Goal: Information Seeking & Learning: Learn about a topic

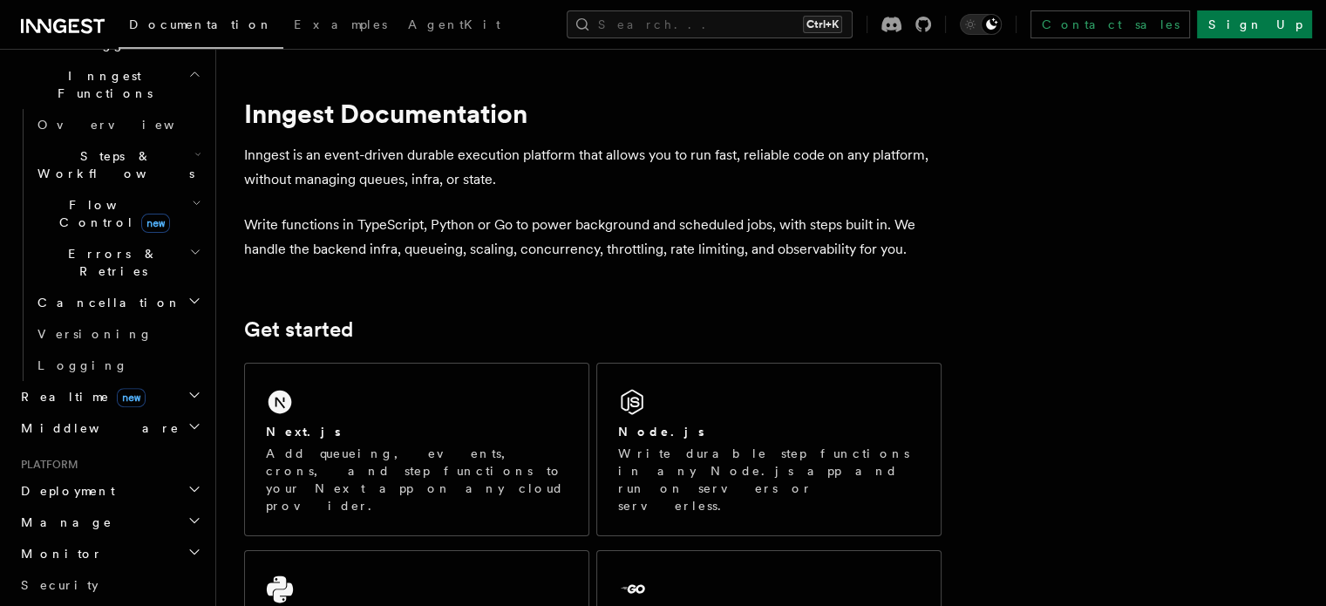
scroll to position [499, 0]
click at [187, 481] on icon "button" at bounding box center [194, 488] width 14 height 14
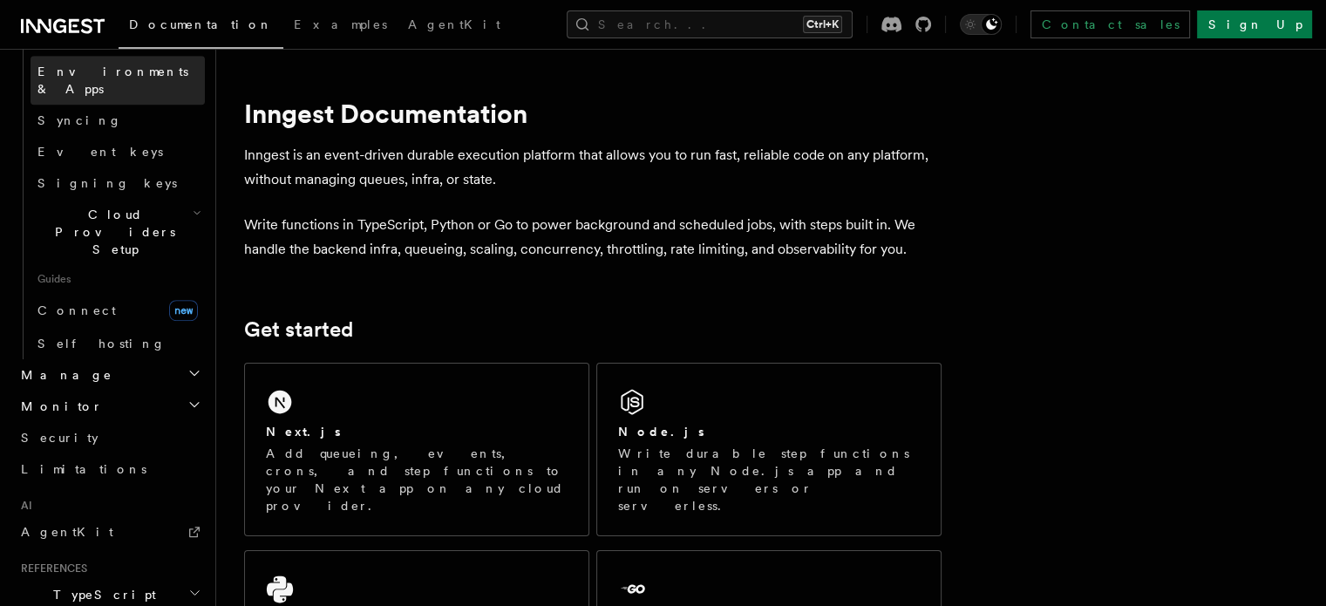
scroll to position [996, 0]
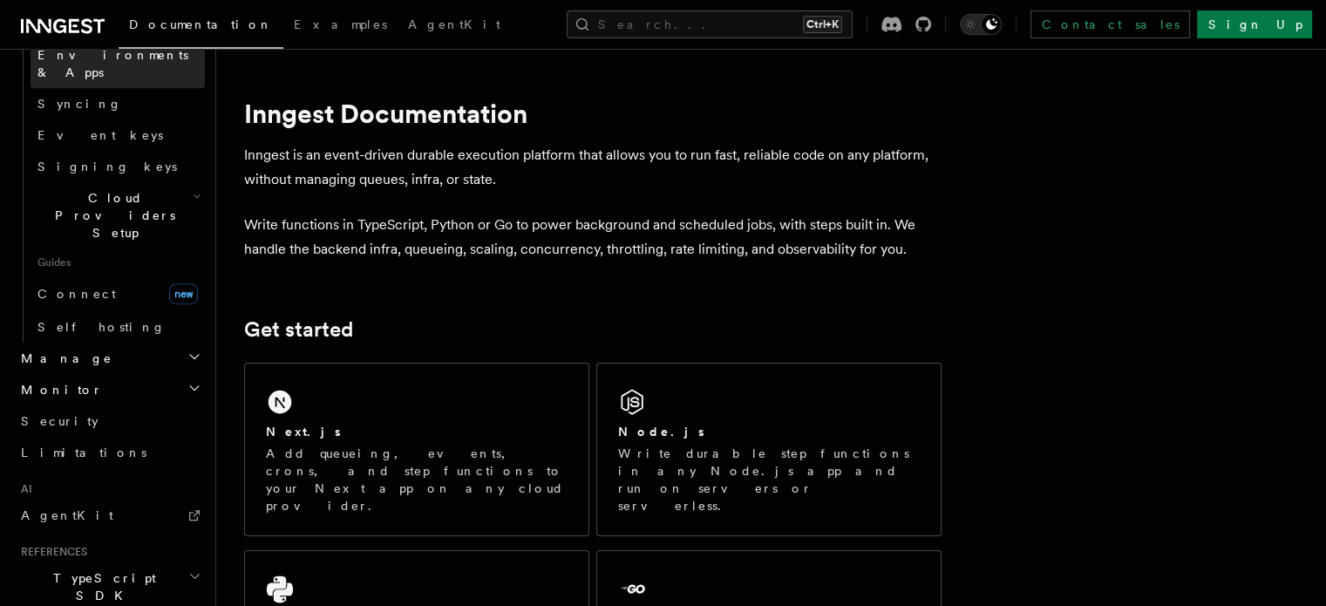
click at [87, 499] on link "AgentKit" at bounding box center [109, 514] width 191 height 31
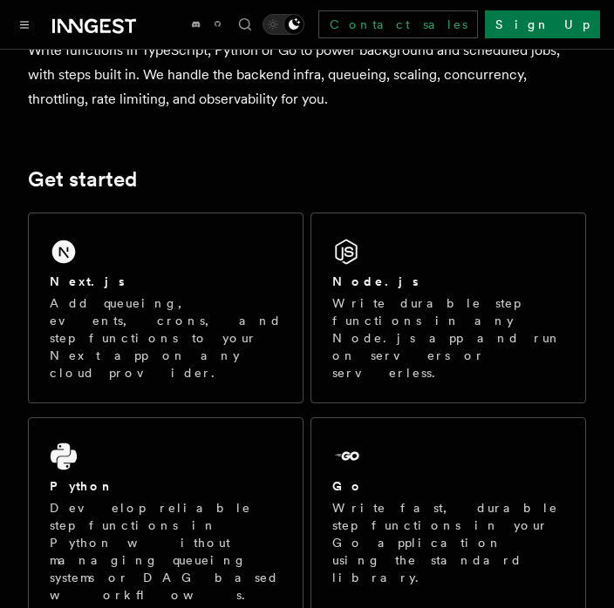
scroll to position [170, 0]
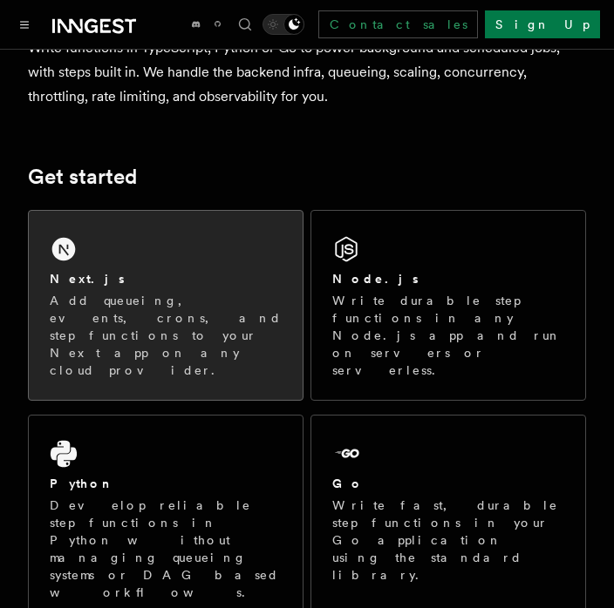
click at [224, 302] on p "Add queueing, events, crons, and step functions to your Next app on any cloud p…" at bounding box center [166, 335] width 232 height 87
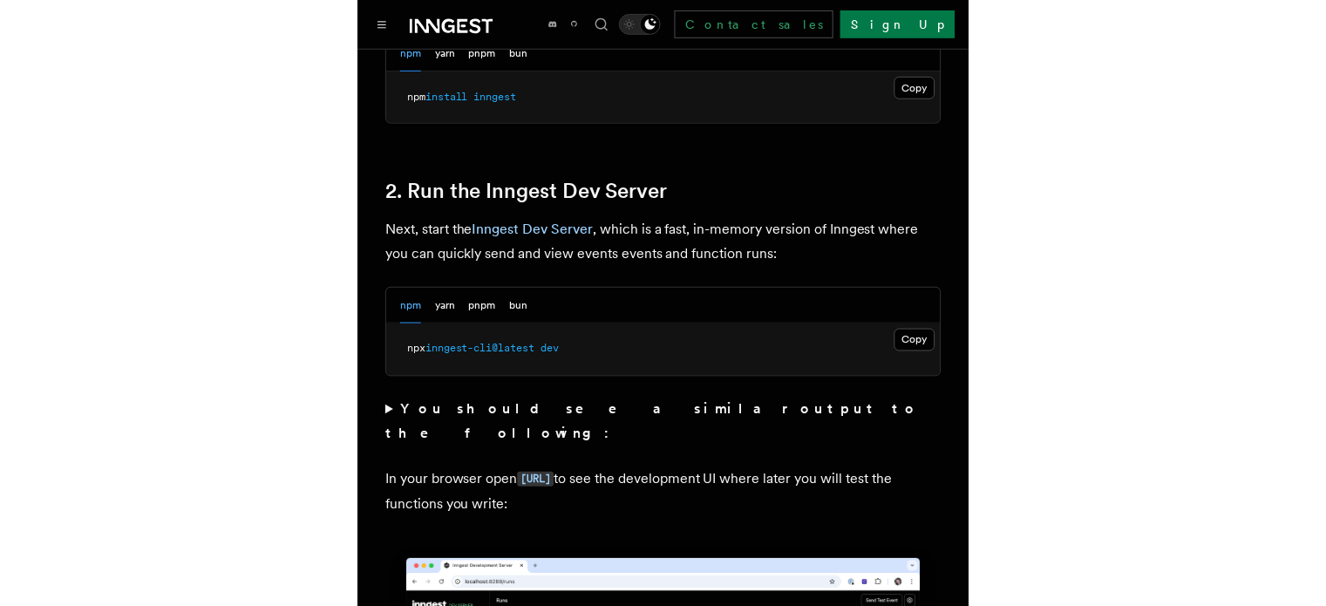
scroll to position [1184, 0]
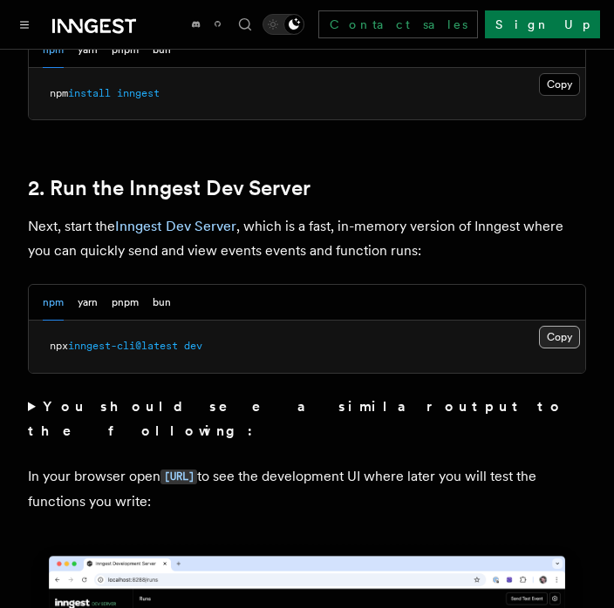
click at [568, 326] on button "Copy Copied" at bounding box center [559, 337] width 41 height 23
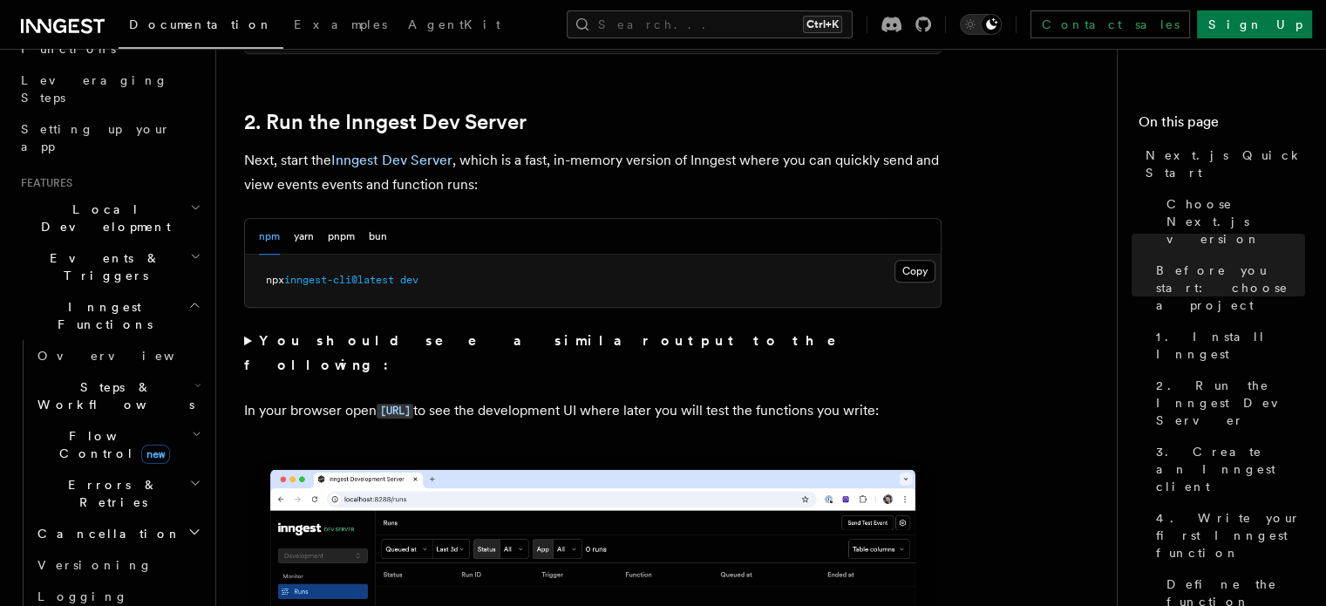
scroll to position [288, 0]
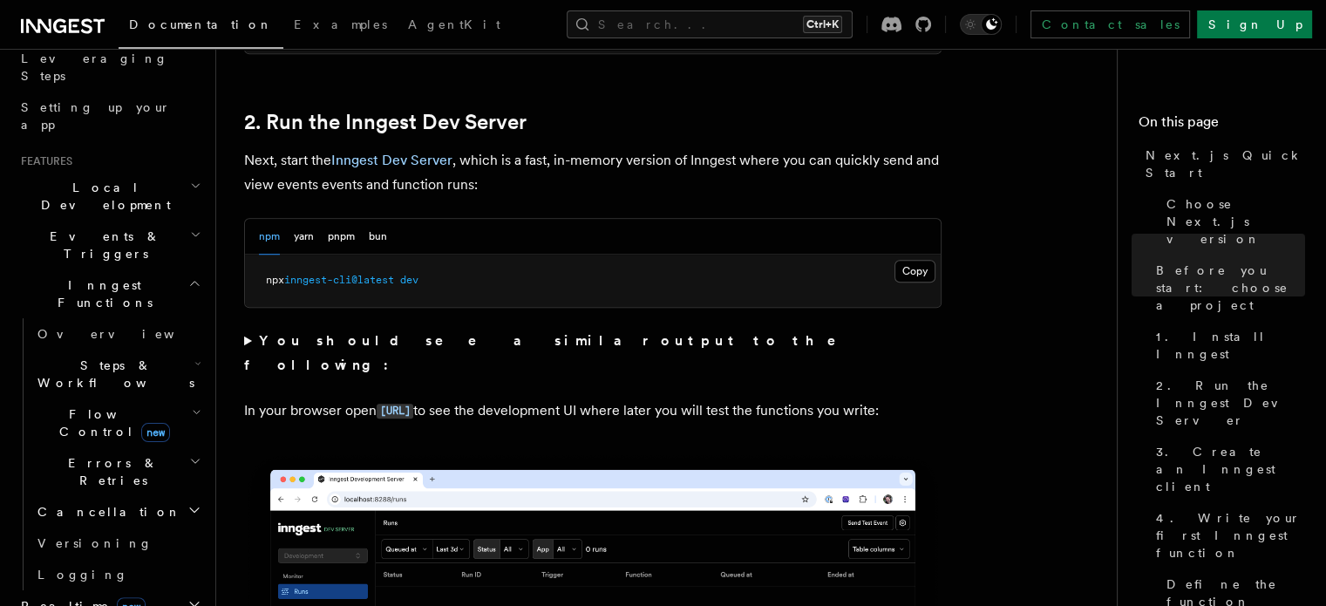
click at [181, 269] on h2 "Inngest Functions" at bounding box center [109, 293] width 191 height 49
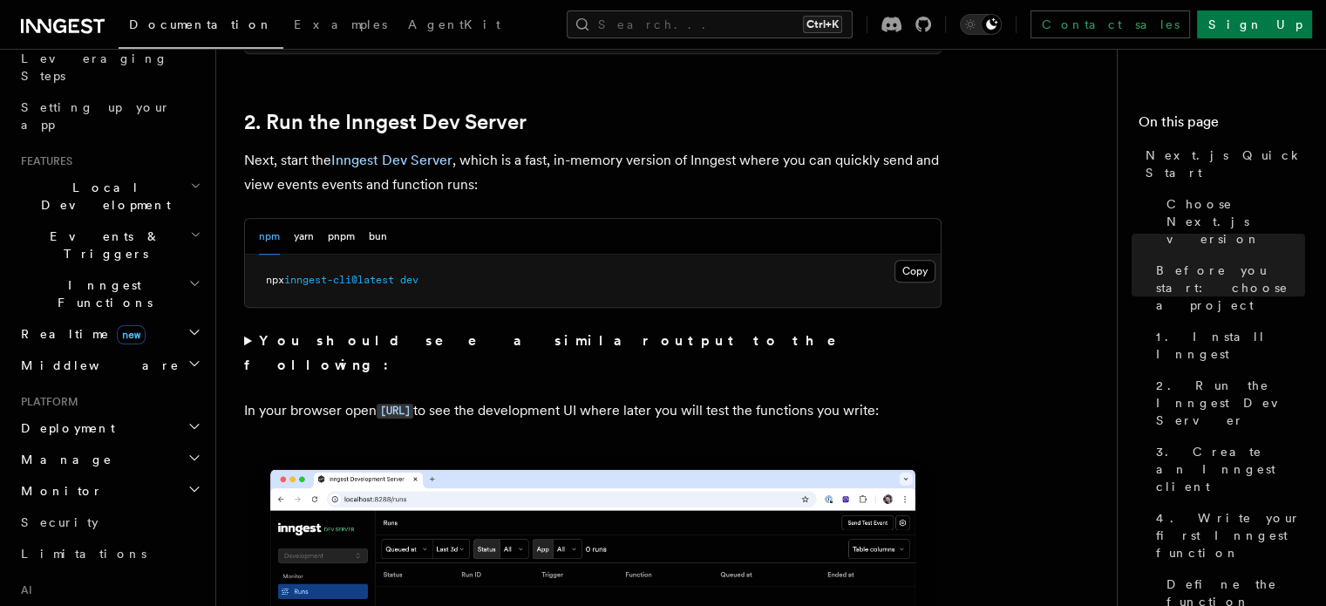
click at [181, 269] on h2 "Inngest Functions" at bounding box center [109, 293] width 191 height 49
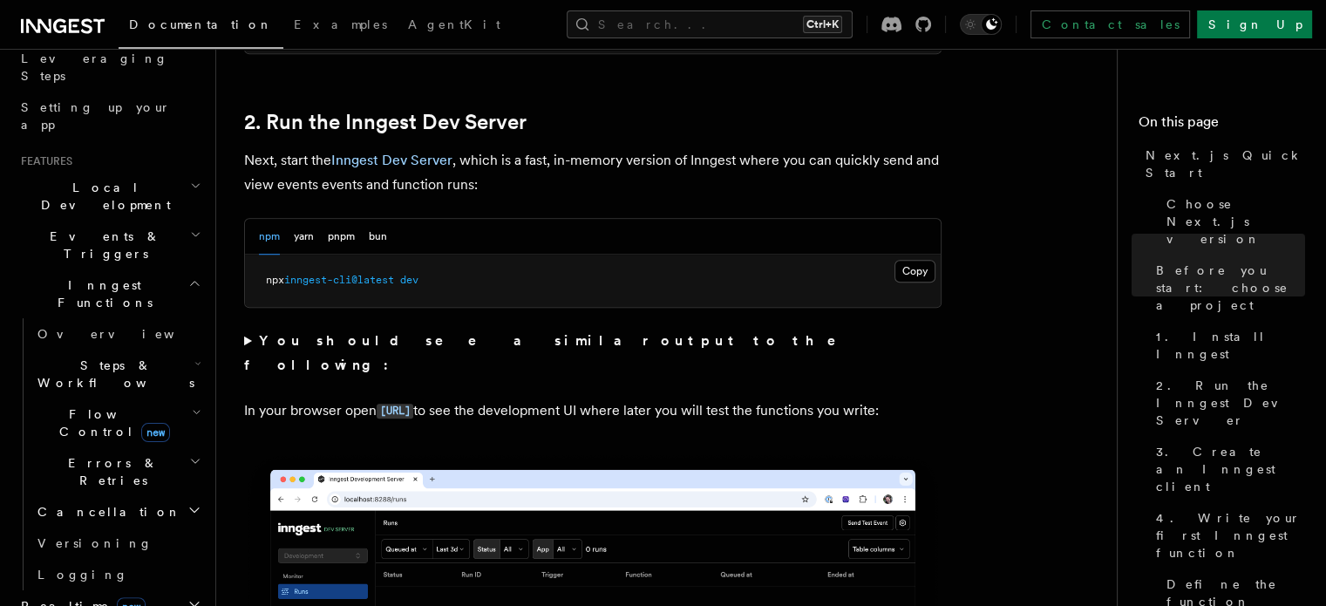
click at [194, 356] on icon "button" at bounding box center [197, 363] width 7 height 14
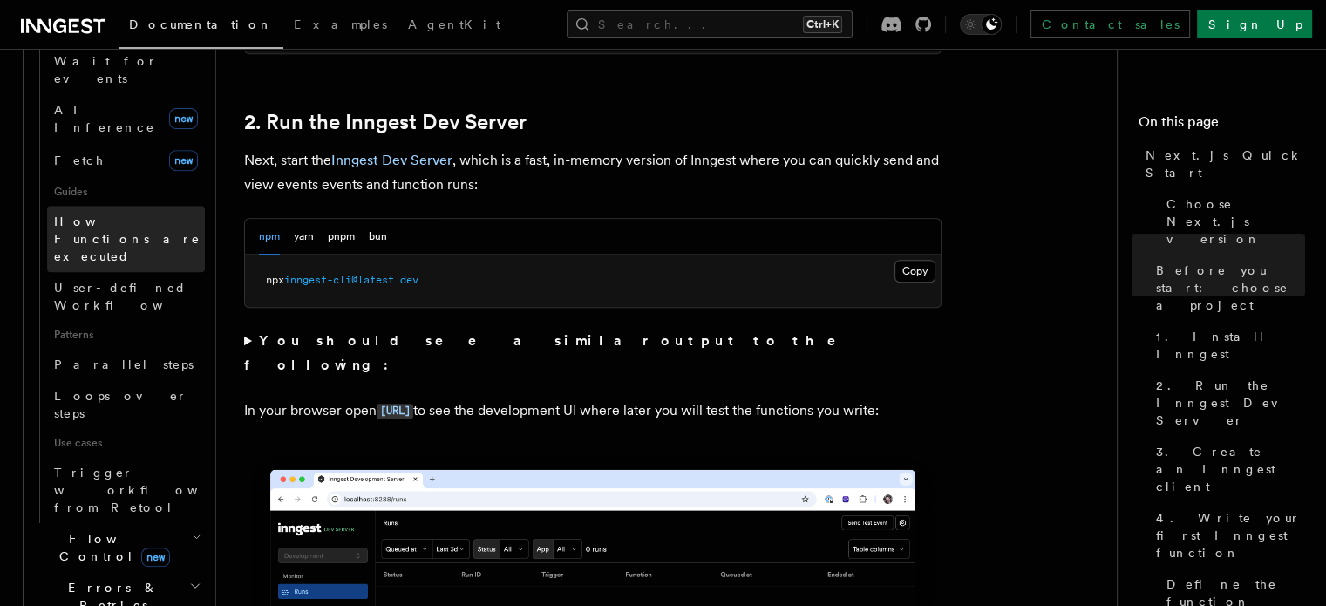
scroll to position [736, 0]
click at [192, 530] on icon "button" at bounding box center [197, 537] width 10 height 14
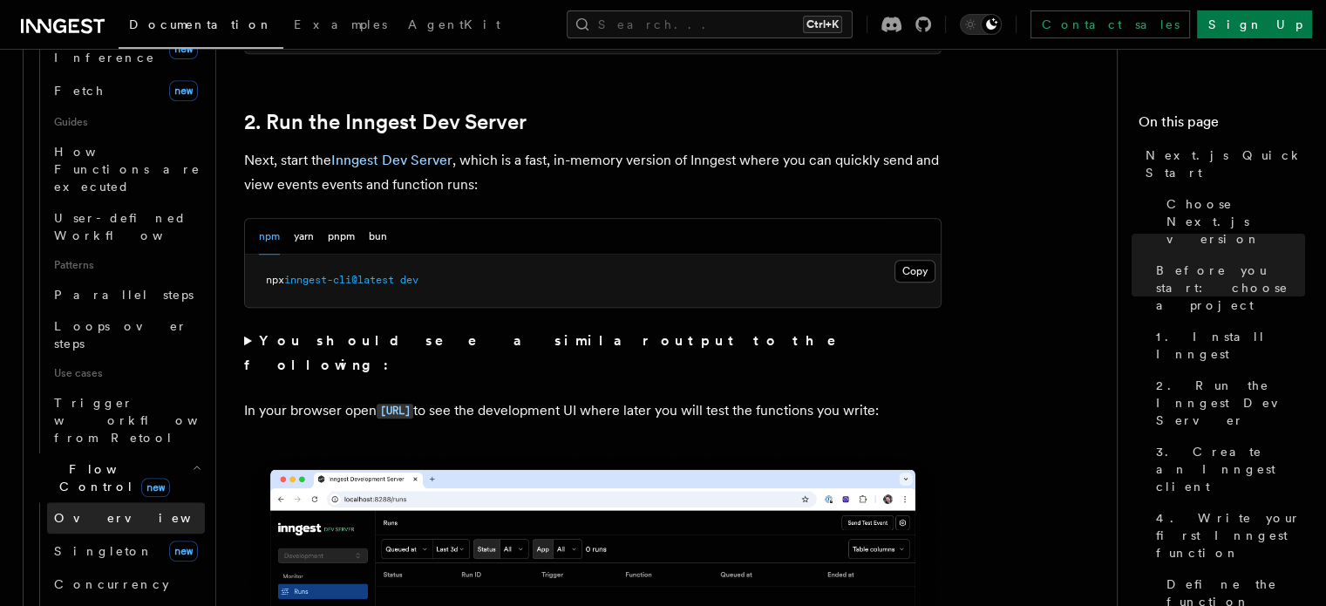
scroll to position [924, 0]
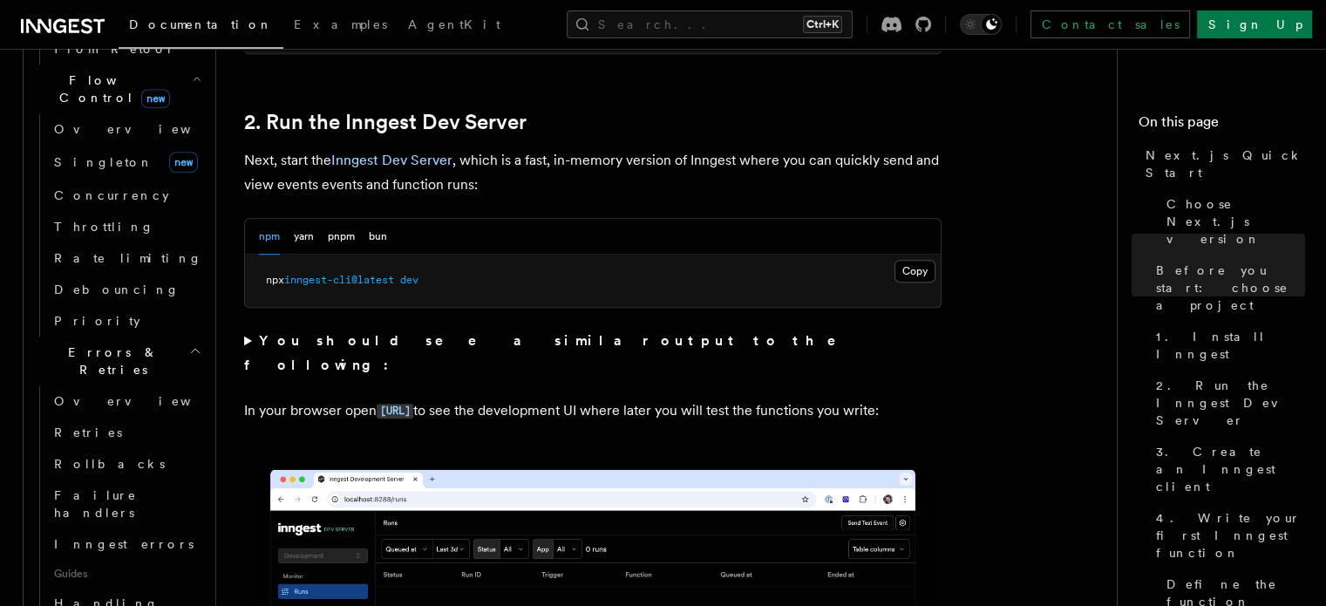
scroll to position [1195, 0]
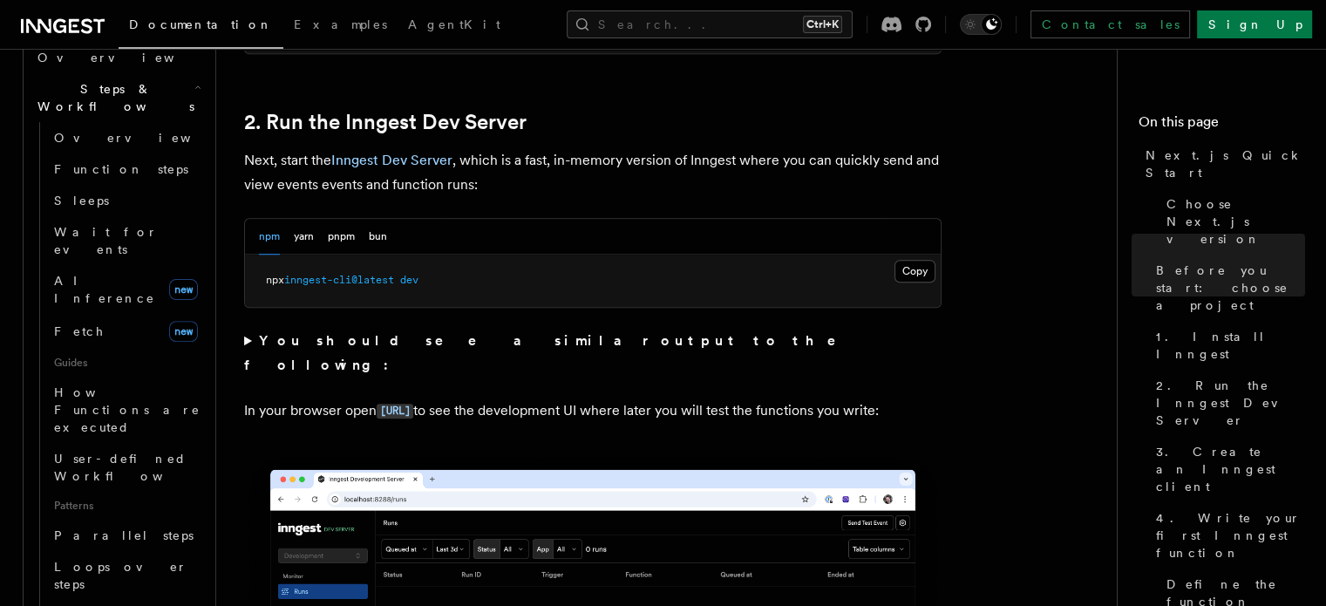
scroll to position [561, 0]
click at [136, 268] on link "AI Inference new" at bounding box center [126, 292] width 158 height 49
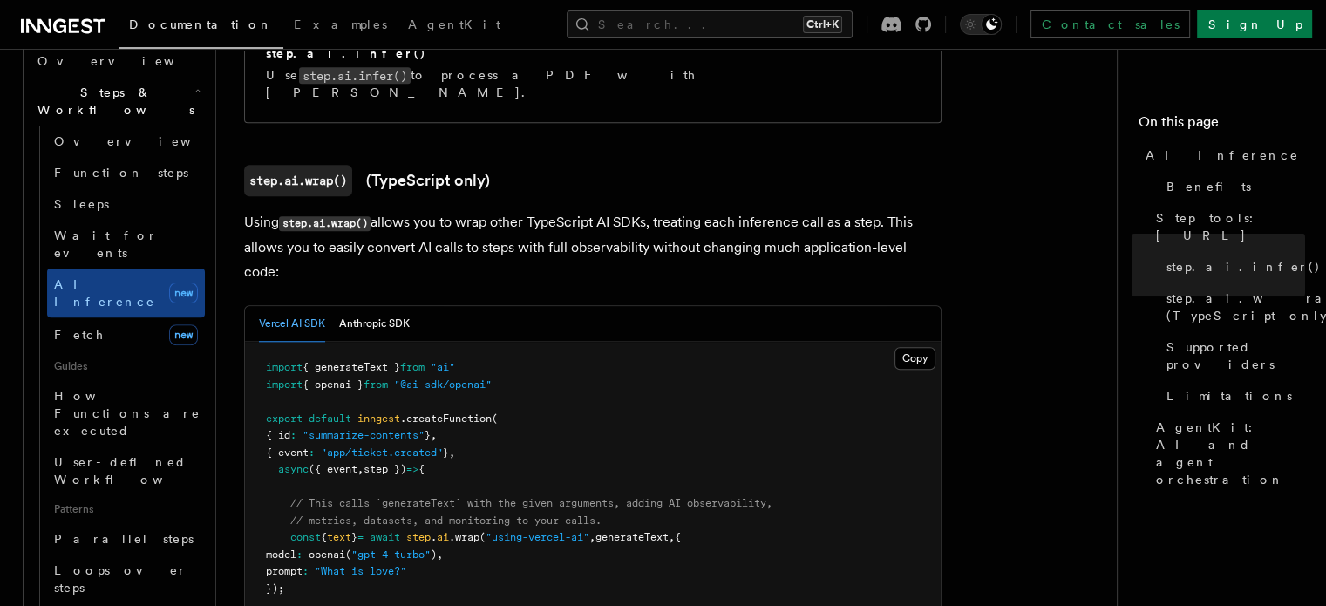
scroll to position [1607, 0]
